Goal: Task Accomplishment & Management: Complete application form

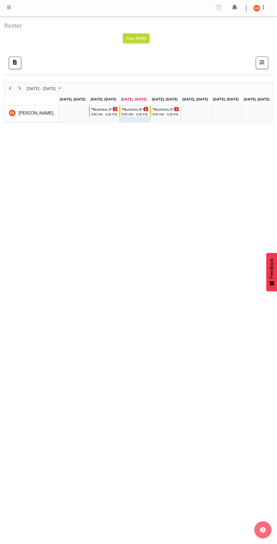
click at [10, 5] on span at bounding box center [9, 7] width 7 height 7
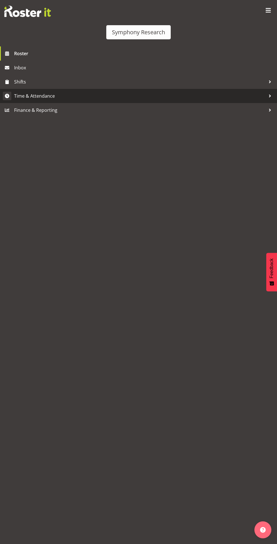
click at [25, 95] on span "Time & Attendance" at bounding box center [140, 96] width 252 height 8
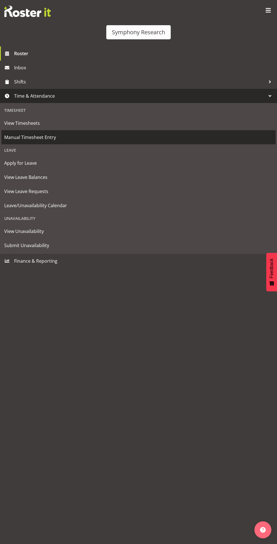
click at [23, 136] on span "Manual Timesheet Entry" at bounding box center [138, 137] width 269 height 8
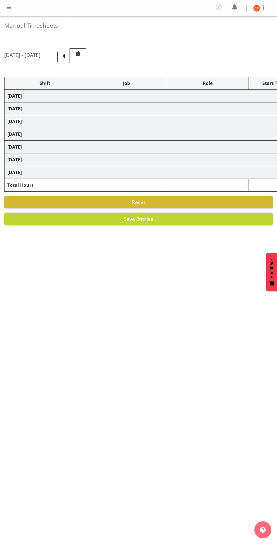
select select "26078"
select select "10242"
select select "47"
select select "26078"
select select "10585"
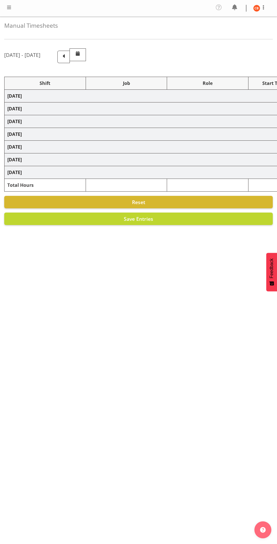
select select "26078"
select select "10585"
select select "47"
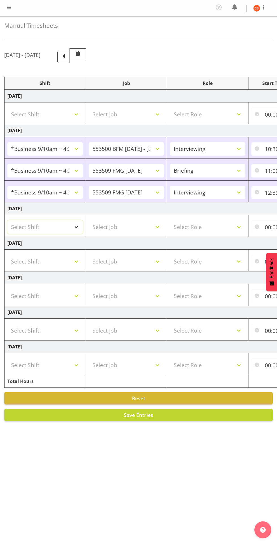
click at [23, 227] on select "Select Shift !!Weekend Residential (Roster IT Shift Label) *Business 9/10am ~ 4…" at bounding box center [45, 227] width 76 height 14
select select "26078"
click at [7, 220] on select "Select Shift !!Weekend Residential (Roster IT Shift Label) *Business 9/10am ~ 4…" at bounding box center [45, 227] width 76 height 14
click at [100, 227] on select "Select Job 550060 IF Admin 553492 World Poll Aus Wave 2 Main 2025 553493 World …" at bounding box center [127, 227] width 76 height 14
select select "10585"
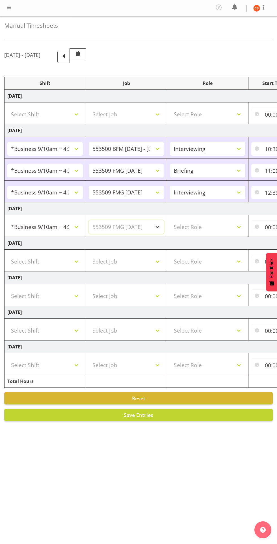
click at [89, 220] on select "Select Job 550060 IF Admin 553492 World Poll Aus Wave 2 Main 2025 553493 World …" at bounding box center [127, 227] width 76 height 14
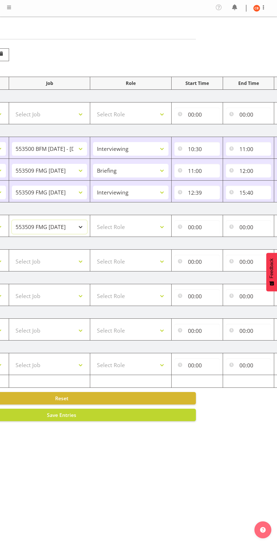
scroll to position [0, 82]
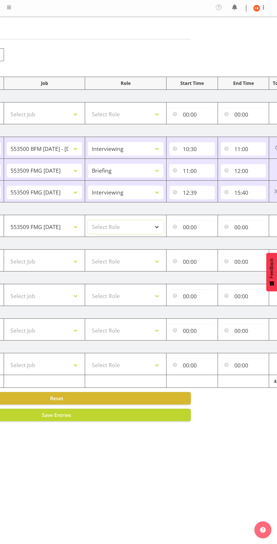
click at [102, 229] on select "Select Role Briefing Interviewing" at bounding box center [126, 227] width 76 height 14
select select "47"
click at [88, 220] on select "Select Role Briefing Interviewing" at bounding box center [126, 227] width 76 height 14
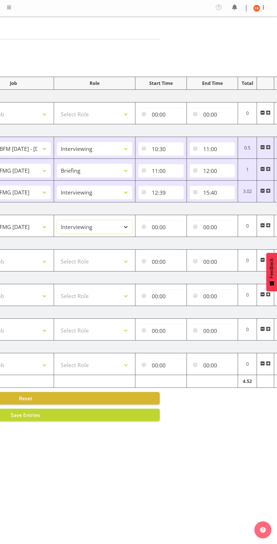
scroll to position [0, 123]
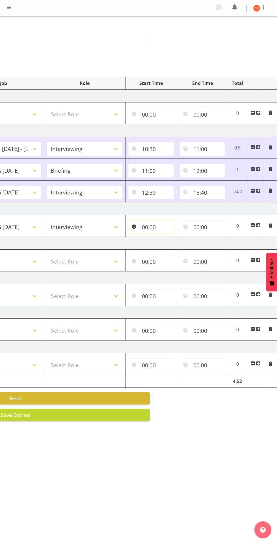
click at [147, 228] on input "00:00" at bounding box center [151, 227] width 46 height 14
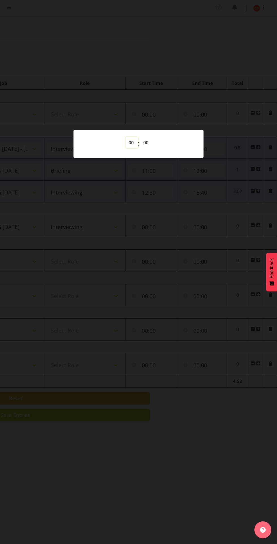
click at [130, 140] on select "00 01 02 03 04 05 06 07 08 09 10 11 12 13 14 15 16 17 18 19 20 21 22 23" at bounding box center [132, 142] width 13 height 11
select select "11"
click at [126, 137] on select "00 01 02 03 04 05 06 07 08 09 10 11 12 13 14 15 16 17 18 19 20 21 22 23" at bounding box center [132, 142] width 13 height 11
type input "11:00"
click at [95, 140] on div "00 01 02 03 04 05 06 07 08 09 10 11 12 13 14 15 16 17 18 19 20 21 22 23 : 00 01…" at bounding box center [138, 144] width 117 height 14
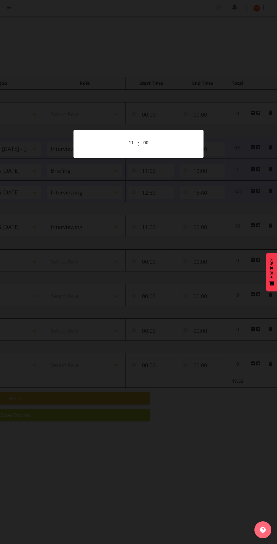
click at [165, 140] on div "00 01 02 03 04 05 06 07 08 09 10 11 12 13 14 15 16 17 18 19 20 21 22 23 : 00 01…" at bounding box center [138, 144] width 117 height 14
click at [247, 459] on div at bounding box center [138, 272] width 277 height 544
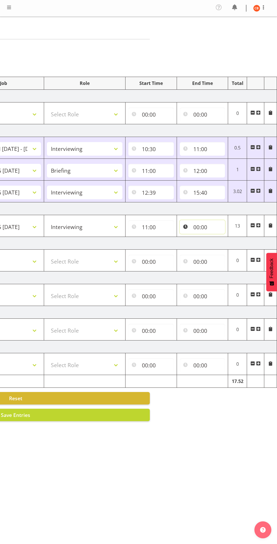
click at [191, 225] on input "00:00" at bounding box center [203, 227] width 46 height 14
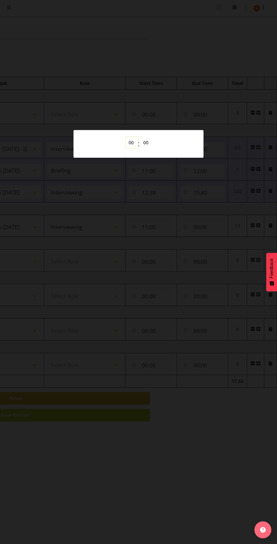
click at [130, 140] on select "00 01 02 03 04 05 06 07 08 09 10 11 12 13 14 15 16 17 18 19 20 21 22 23" at bounding box center [132, 142] width 13 height 11
select select "16"
click at [126, 137] on select "00 01 02 03 04 05 06 07 08 09 10 11 12 13 14 15 16 17 18 19 20 21 22 23" at bounding box center [132, 142] width 13 height 11
type input "16:00"
click at [208, 387] on div at bounding box center [138, 272] width 277 height 544
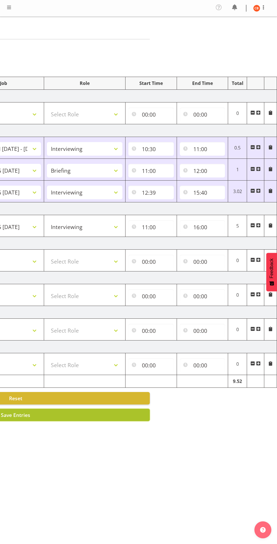
click at [4, 420] on button "Save Entries" at bounding box center [15, 415] width 269 height 12
